Goal: Obtain resource: Download file/media

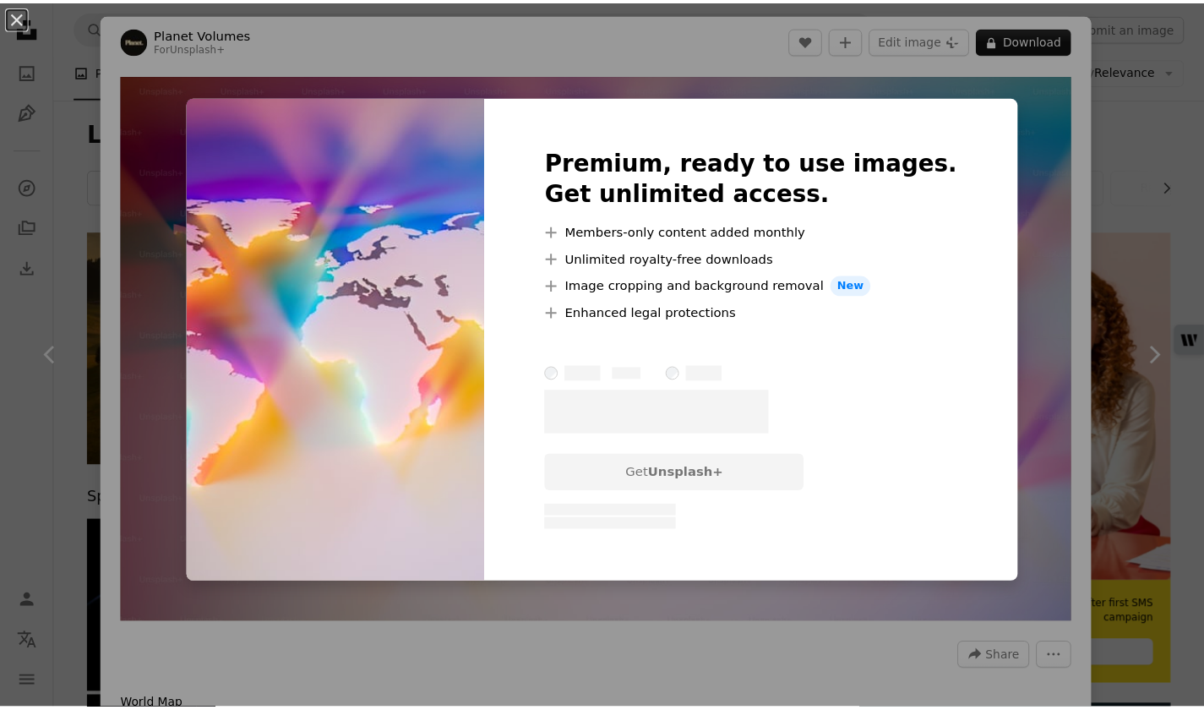
scroll to position [6751, 0]
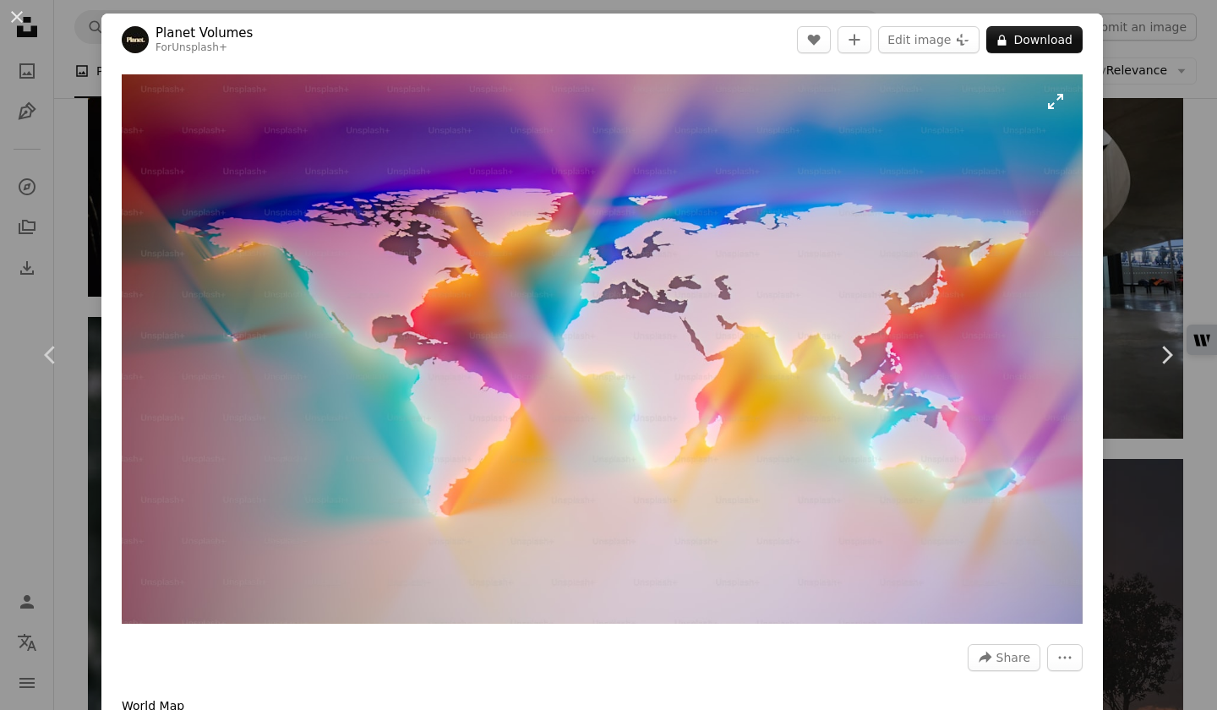
click at [1048, 106] on img "Zoom in on this image" at bounding box center [602, 348] width 961 height 549
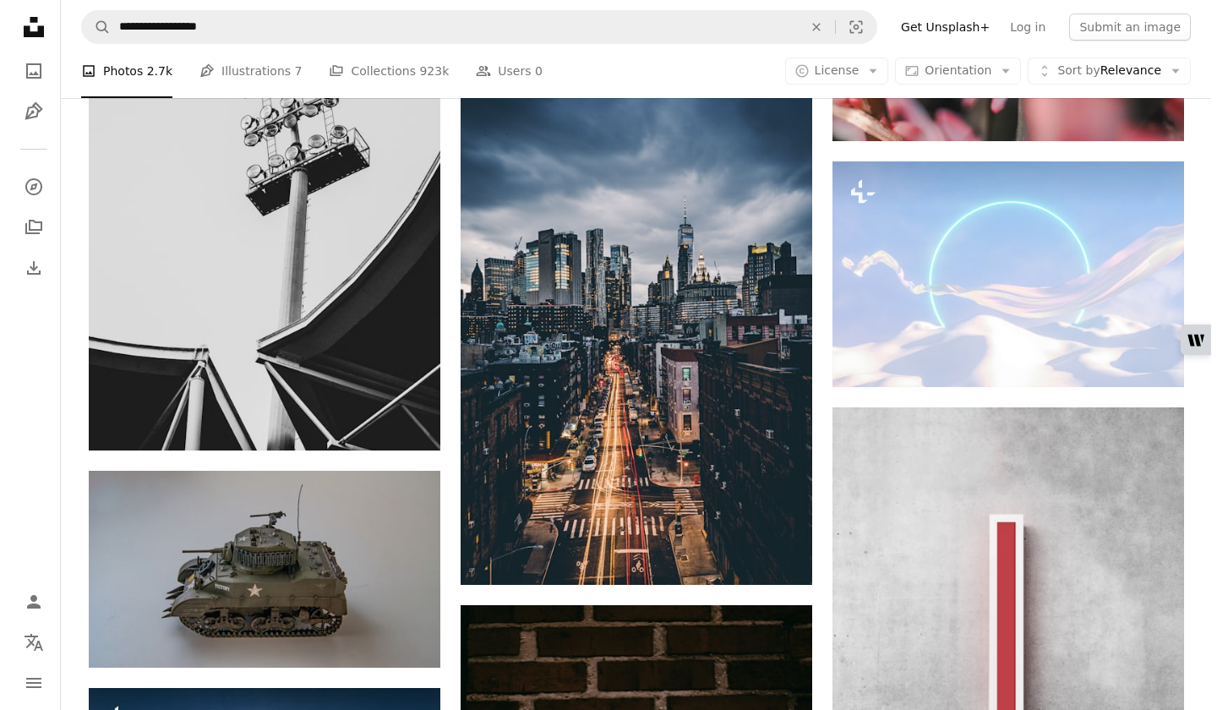
scroll to position [10213, 0]
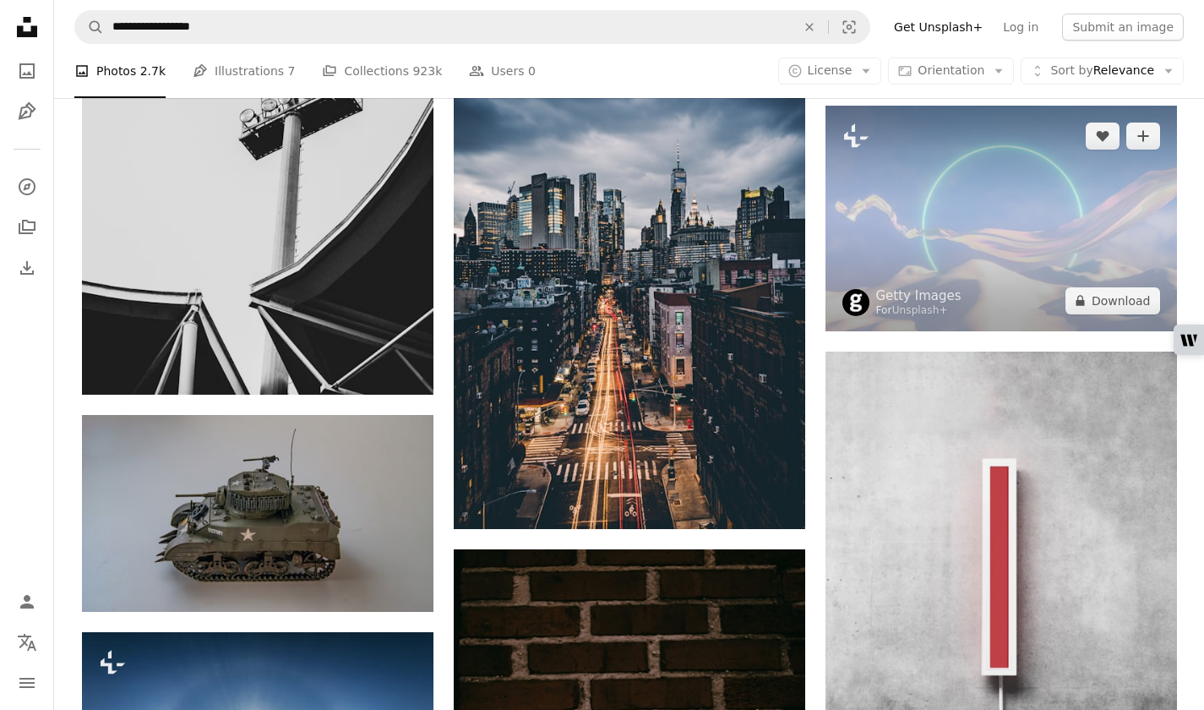
click at [1089, 276] on img at bounding box center [1002, 219] width 352 height 226
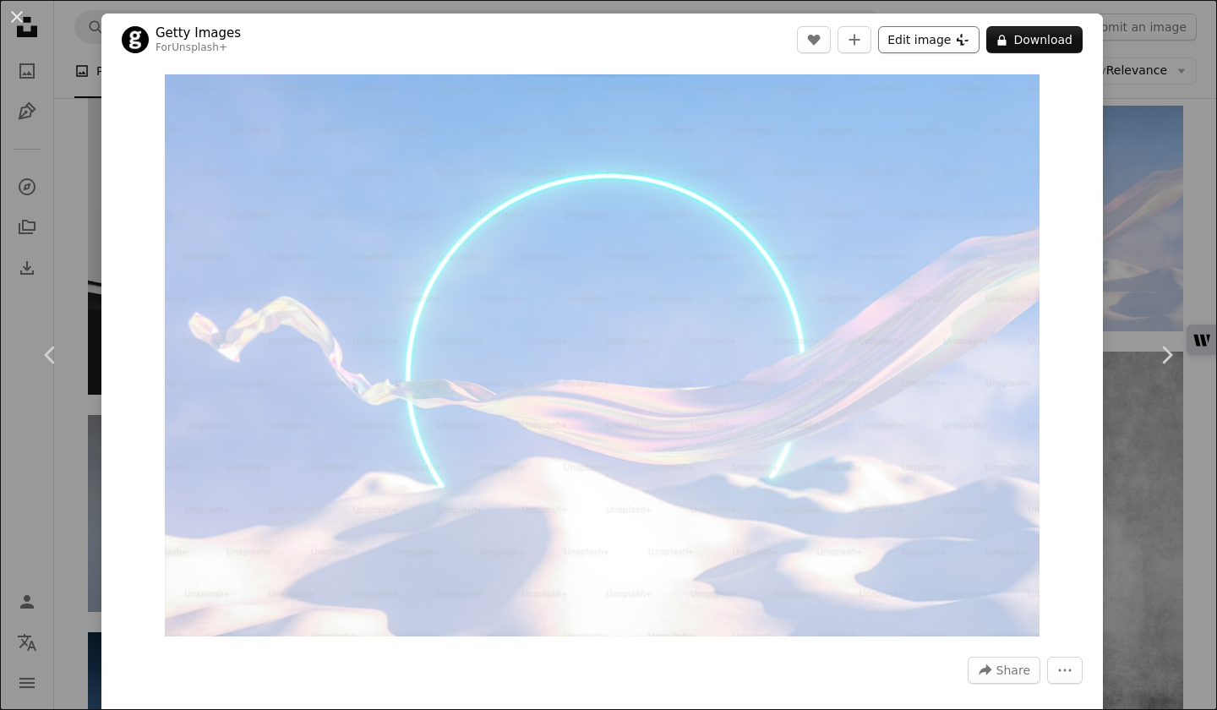
click at [927, 31] on button "Edit image Plus sign for Unsplash+" at bounding box center [928, 39] width 101 height 27
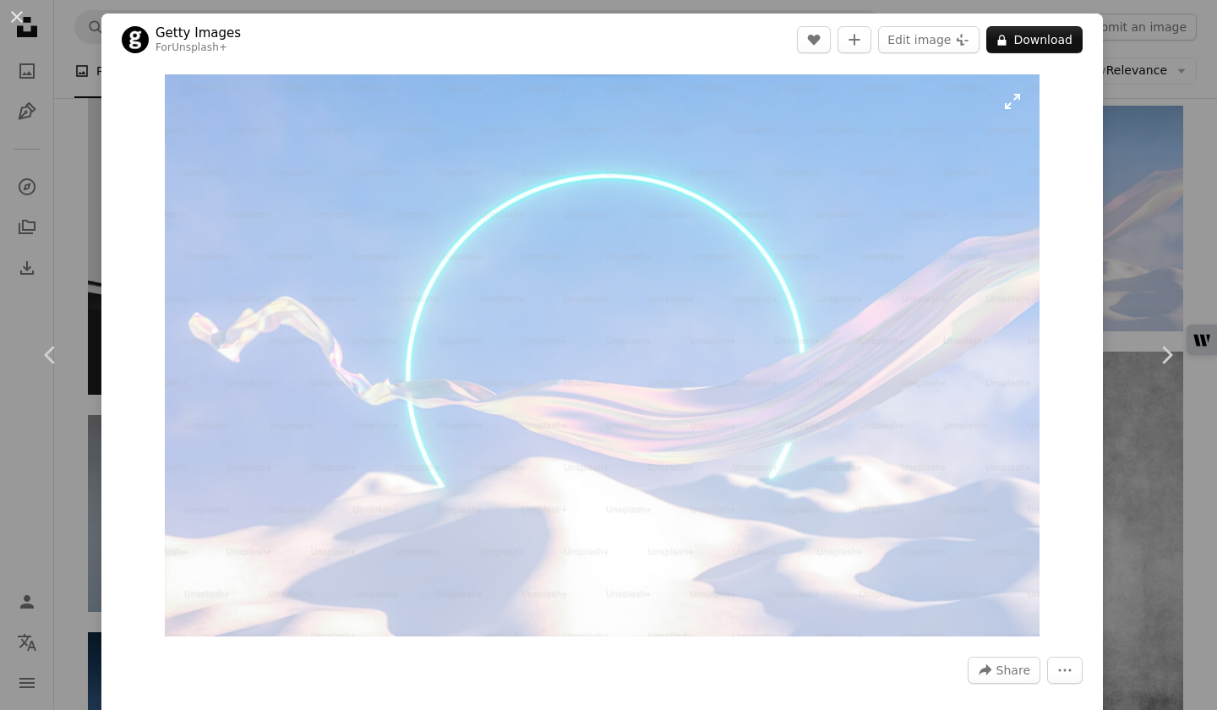
click at [1006, 97] on img "Zoom in on this image" at bounding box center [602, 355] width 874 height 562
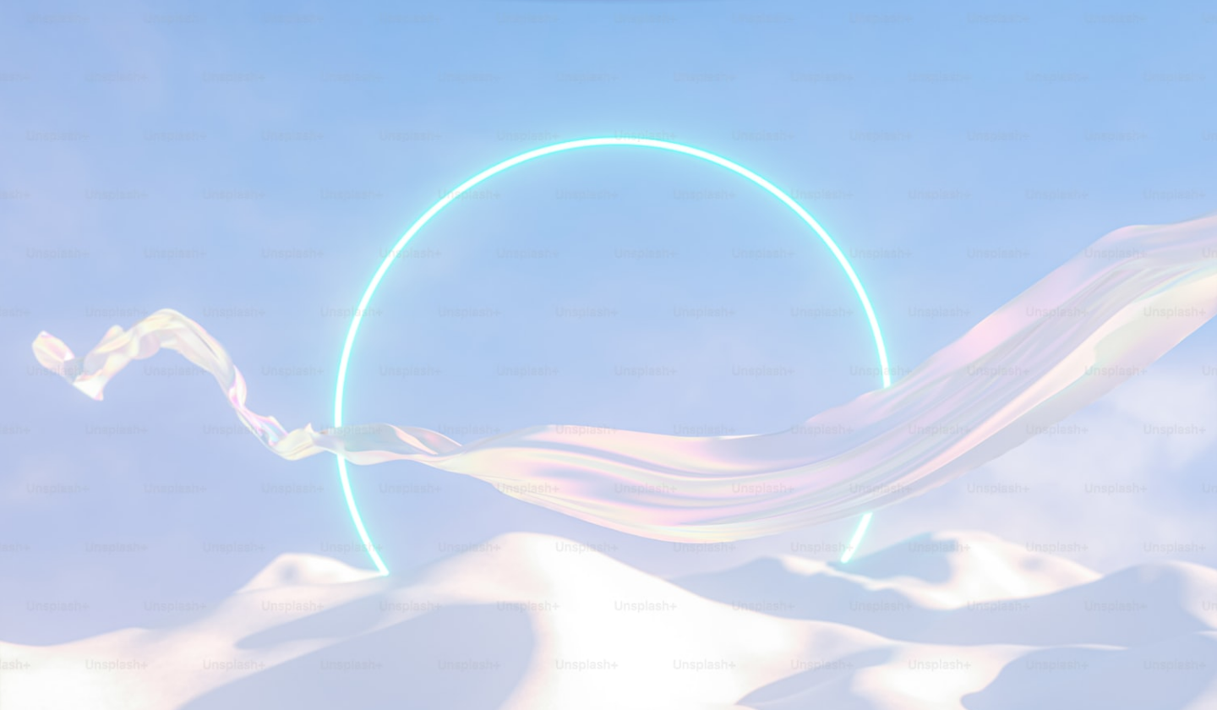
scroll to position [29, 0]
